Goal: Task Accomplishment & Management: Manage account settings

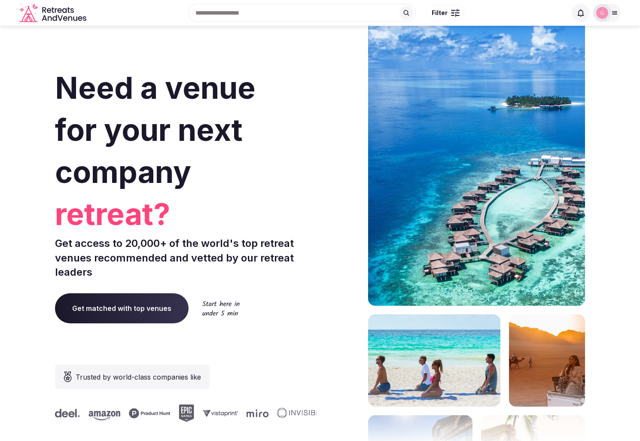
click at [278, 146] on h1 "Need a venue for your next company retreat?" at bounding box center [185, 148] width 261 height 162
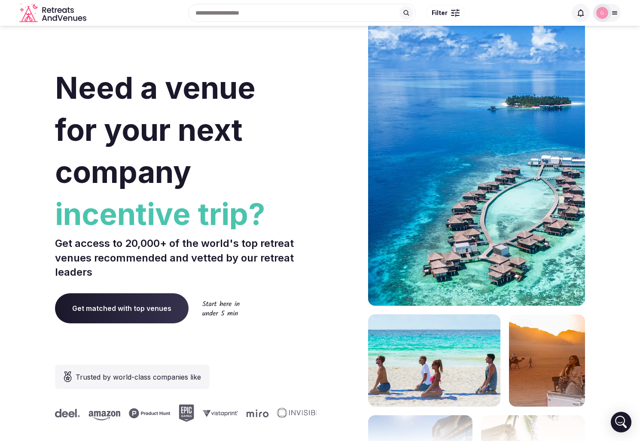
click at [610, 7] on div at bounding box center [606, 13] width 27 height 18
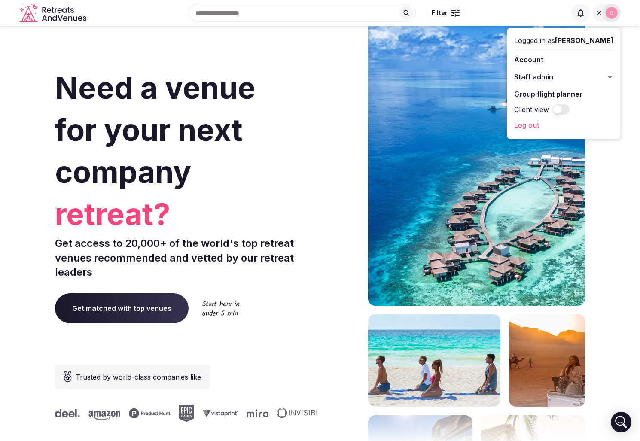
click at [553, 78] on span "Staff admin" at bounding box center [533, 77] width 39 height 10
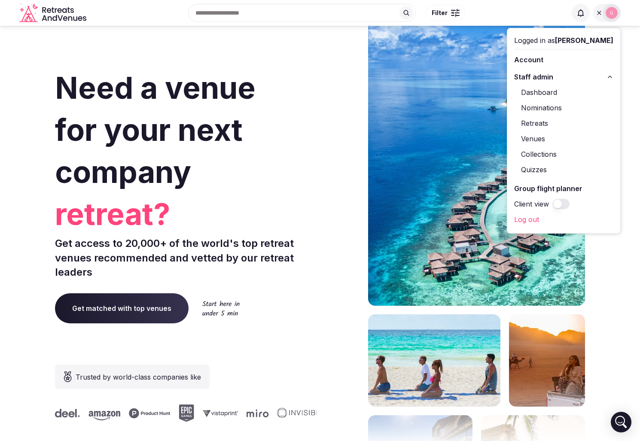
click at [540, 137] on link "Venues" at bounding box center [563, 139] width 99 height 14
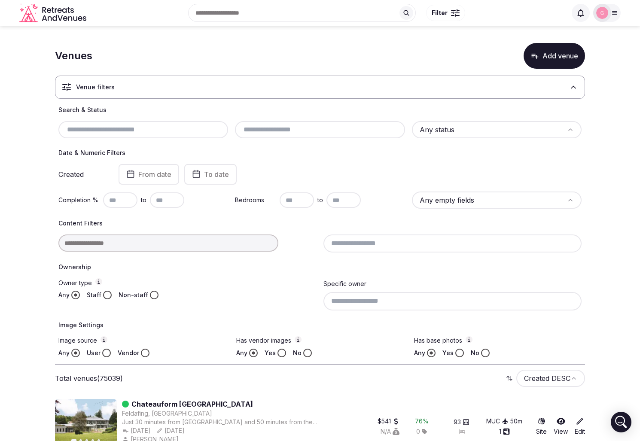
click at [104, 133] on input "text" at bounding box center [143, 129] width 163 height 10
click at [192, 279] on label "Owner type" at bounding box center [187, 282] width 258 height 9
click at [102, 279] on button "Owner type" at bounding box center [98, 281] width 7 height 7
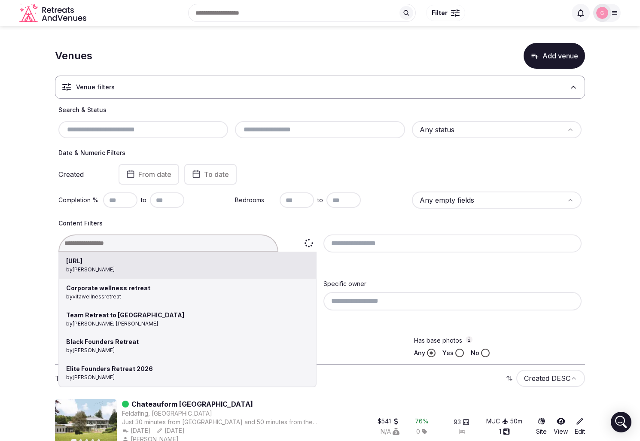
click at [122, 239] on div "[URL] by [PERSON_NAME] Corporate wellness retreat by vitawellnessretreat Team R…" at bounding box center [187, 242] width 258 height 17
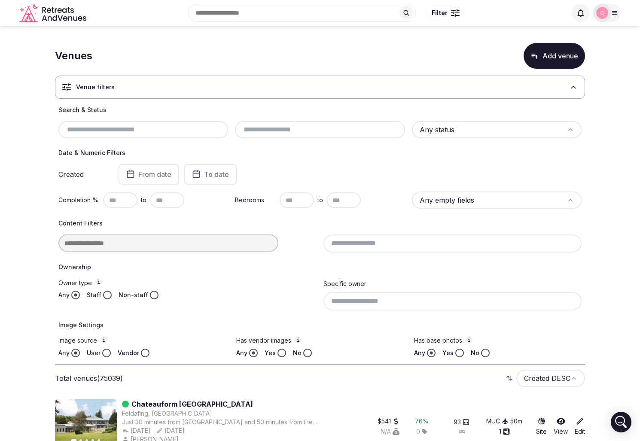
click at [112, 129] on input "text" at bounding box center [143, 129] width 163 height 10
paste input "**********"
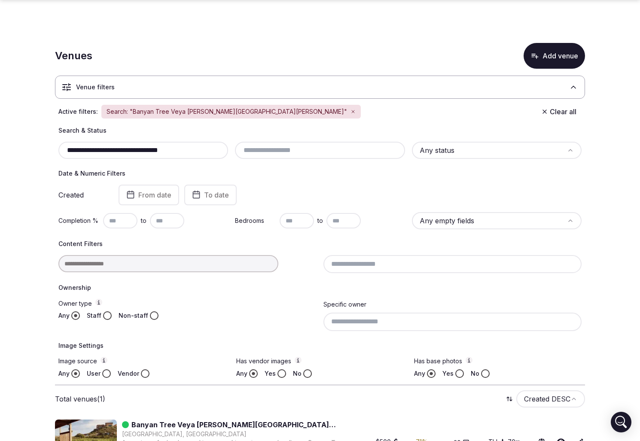
scroll to position [40, 0]
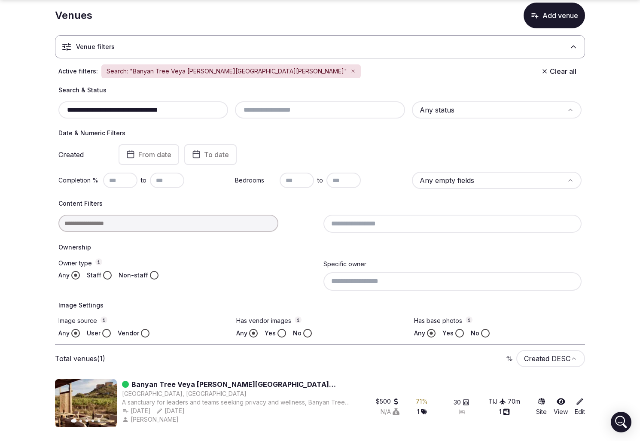
type input "**********"
click at [184, 379] on link "Banyan Tree Veya [PERSON_NAME][GEOGRAPHIC_DATA][PERSON_NAME]" at bounding box center [240, 384] width 218 height 10
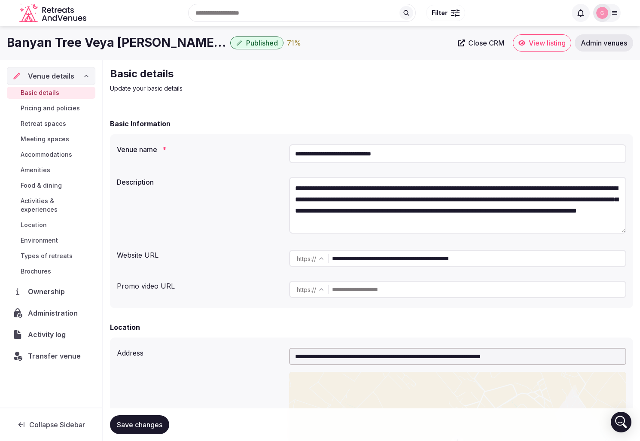
click at [536, 47] on link "View listing" at bounding box center [542, 42] width 58 height 17
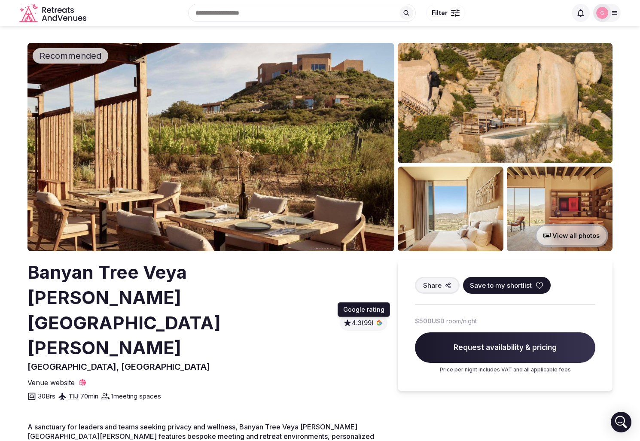
click at [364, 319] on span "4.3 (99)" at bounding box center [363, 323] width 22 height 9
click at [366, 302] on icon at bounding box center [370, 306] width 9 height 9
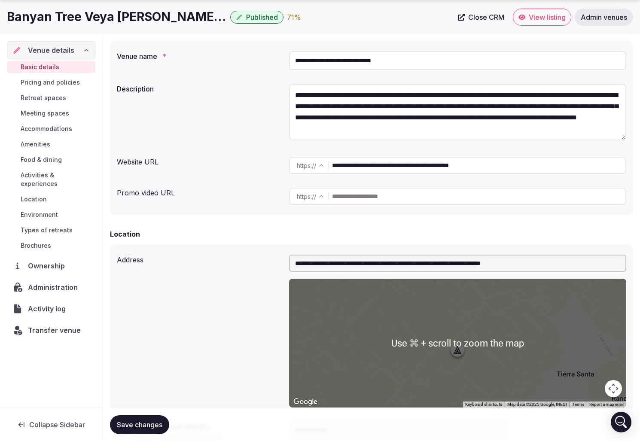
scroll to position [96, 0]
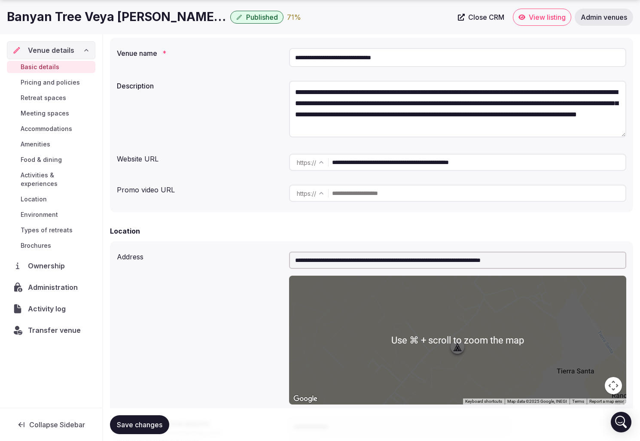
click at [343, 256] on input "**********" at bounding box center [457, 260] width 337 height 17
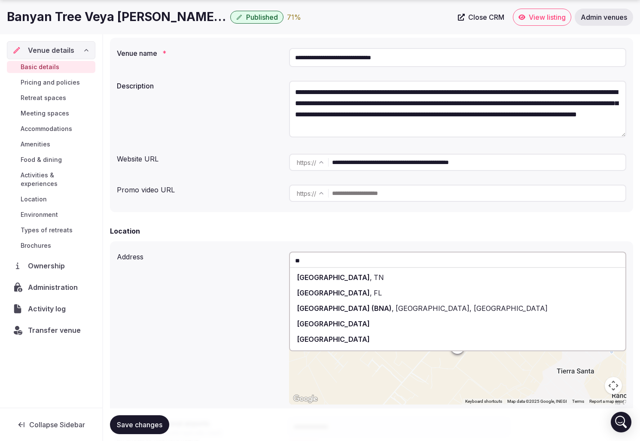
type input "*"
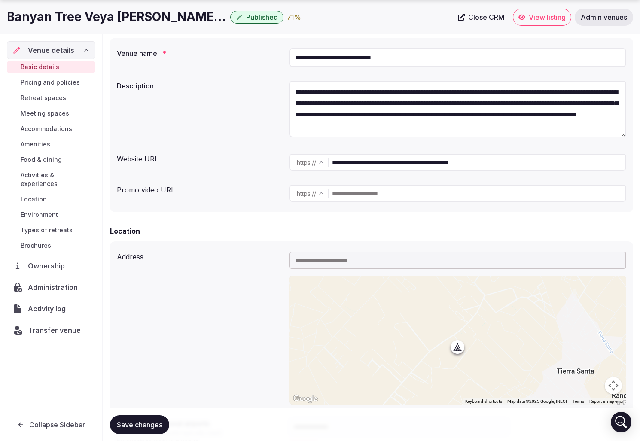
paste input "**********"
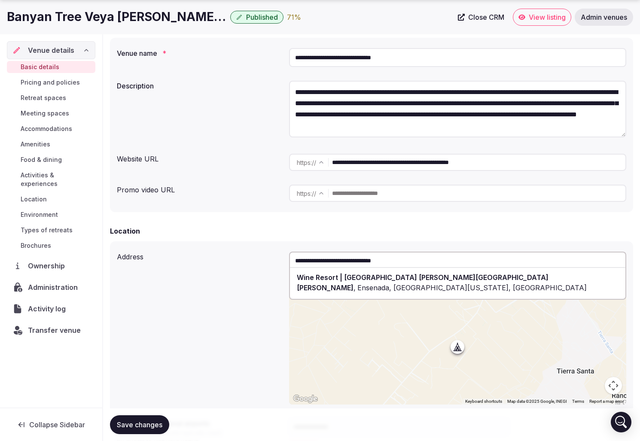
click at [350, 278] on span "Wine Resort | [GEOGRAPHIC_DATA] [PERSON_NAME][GEOGRAPHIC_DATA][PERSON_NAME]" at bounding box center [423, 282] width 252 height 19
type input "**********"
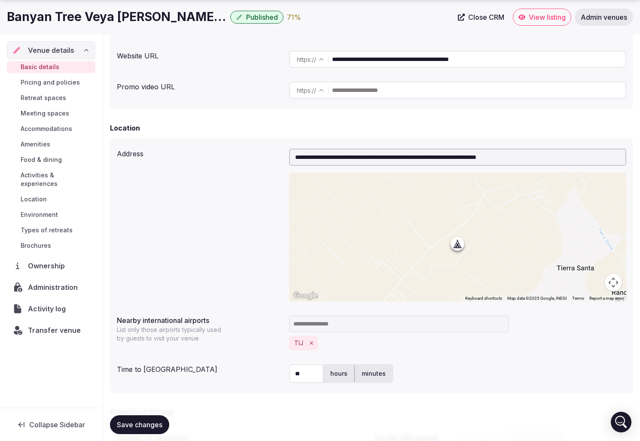
scroll to position [200, 0]
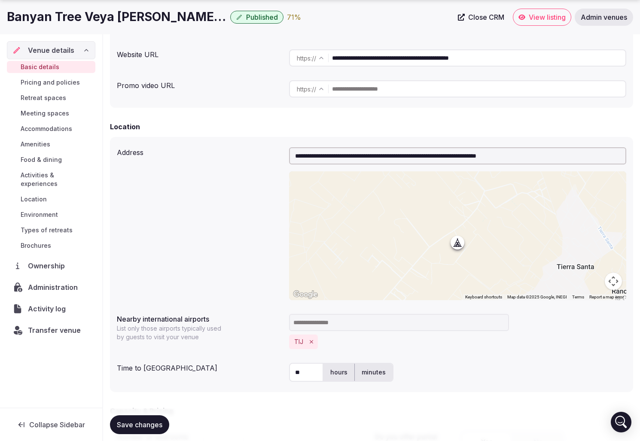
click at [154, 425] on span "Save changes" at bounding box center [140, 424] width 46 height 9
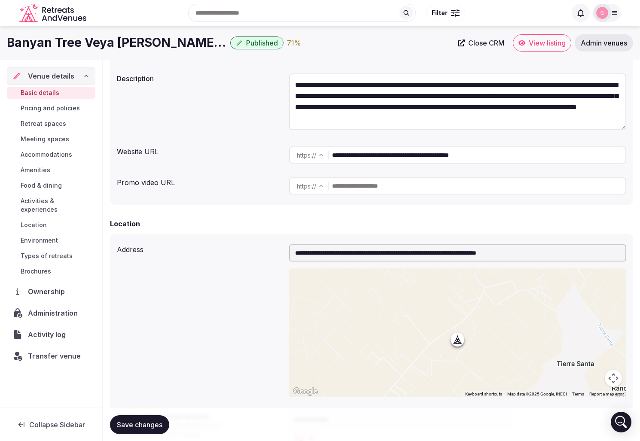
click at [535, 45] on span "View listing" at bounding box center [546, 43] width 37 height 9
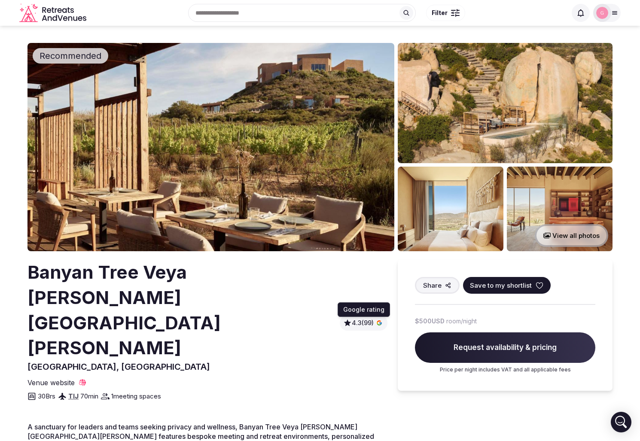
click at [364, 319] on span "4.3 (99)" at bounding box center [363, 323] width 22 height 9
click at [245, 336] on div "Banyan Tree Veya [PERSON_NAME][GEOGRAPHIC_DATA][PERSON_NAME], [GEOGRAPHIC_DATA]…" at bounding box center [207, 331] width 360 height 142
click at [362, 319] on span "4.3 (99)" at bounding box center [363, 323] width 22 height 9
